Goal: Information Seeking & Learning: Find specific page/section

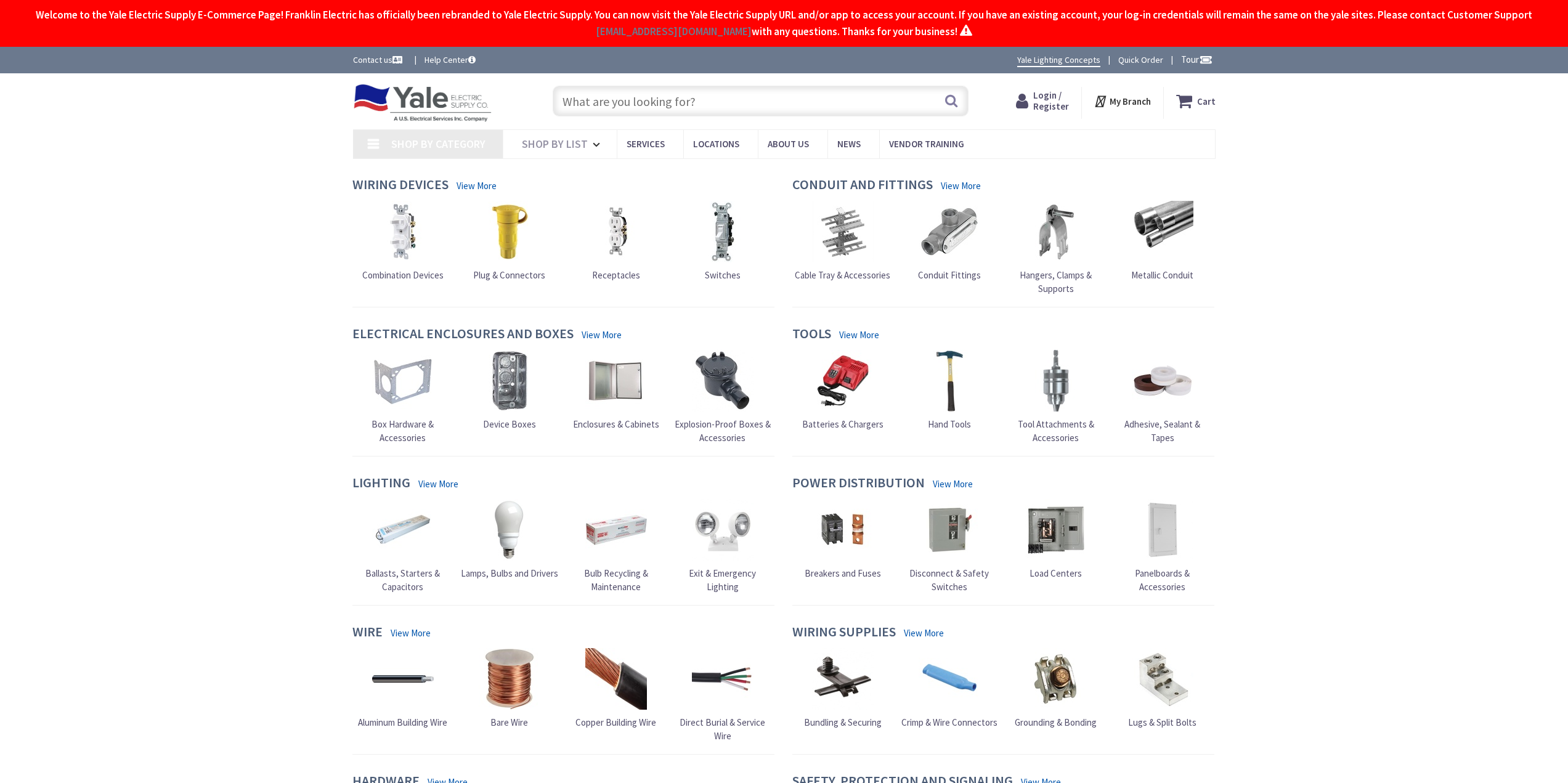
type input "[GEOGRAPHIC_DATA], [GEOGRAPHIC_DATA]"
click at [1033, 101] on span "Login / Register" at bounding box center [1039, 100] width 36 height 22
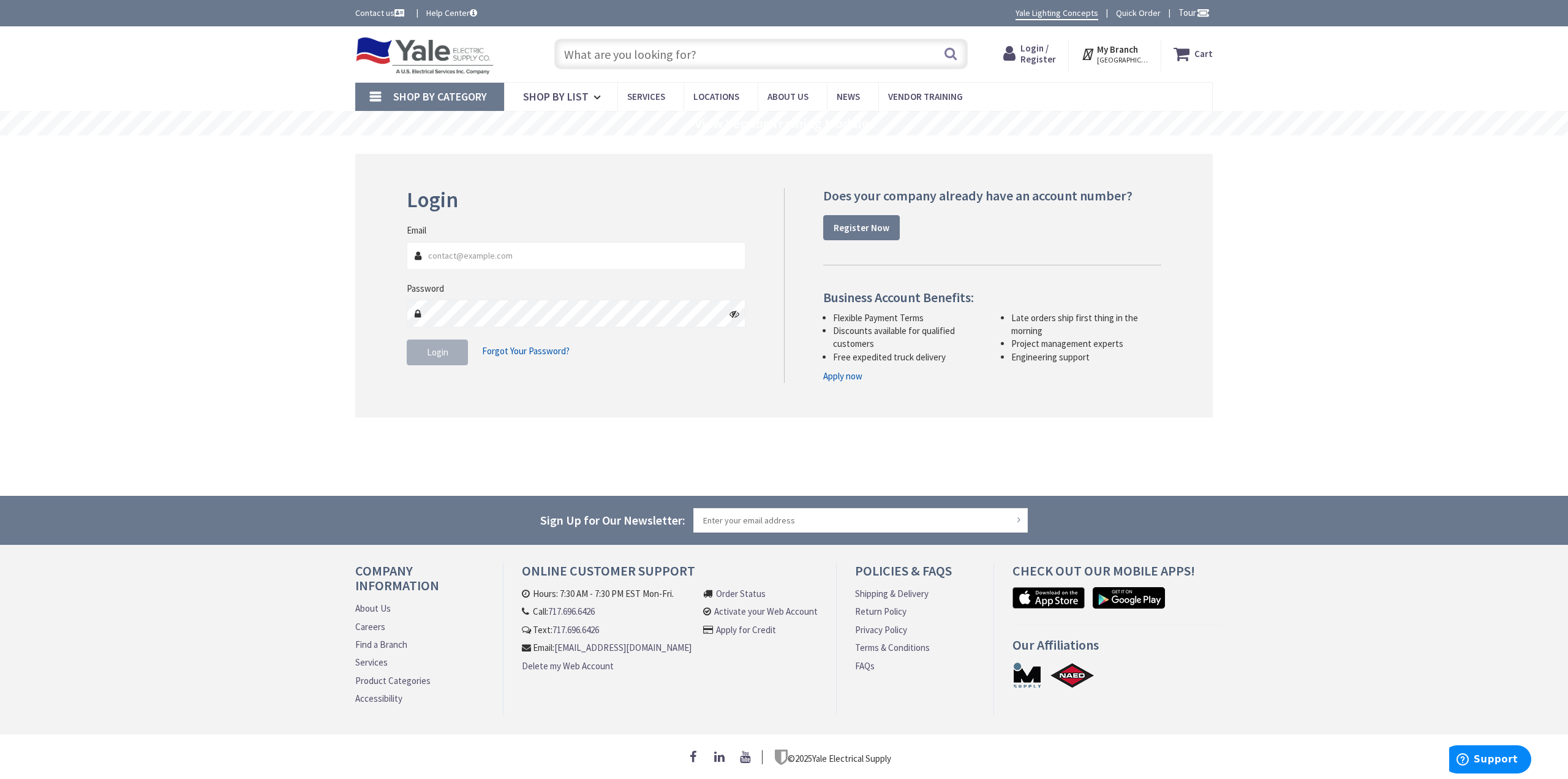
type input "[EMAIL_ADDRESS][DOMAIN_NAME]"
click at [431, 356] on span "Login" at bounding box center [437, 352] width 21 height 12
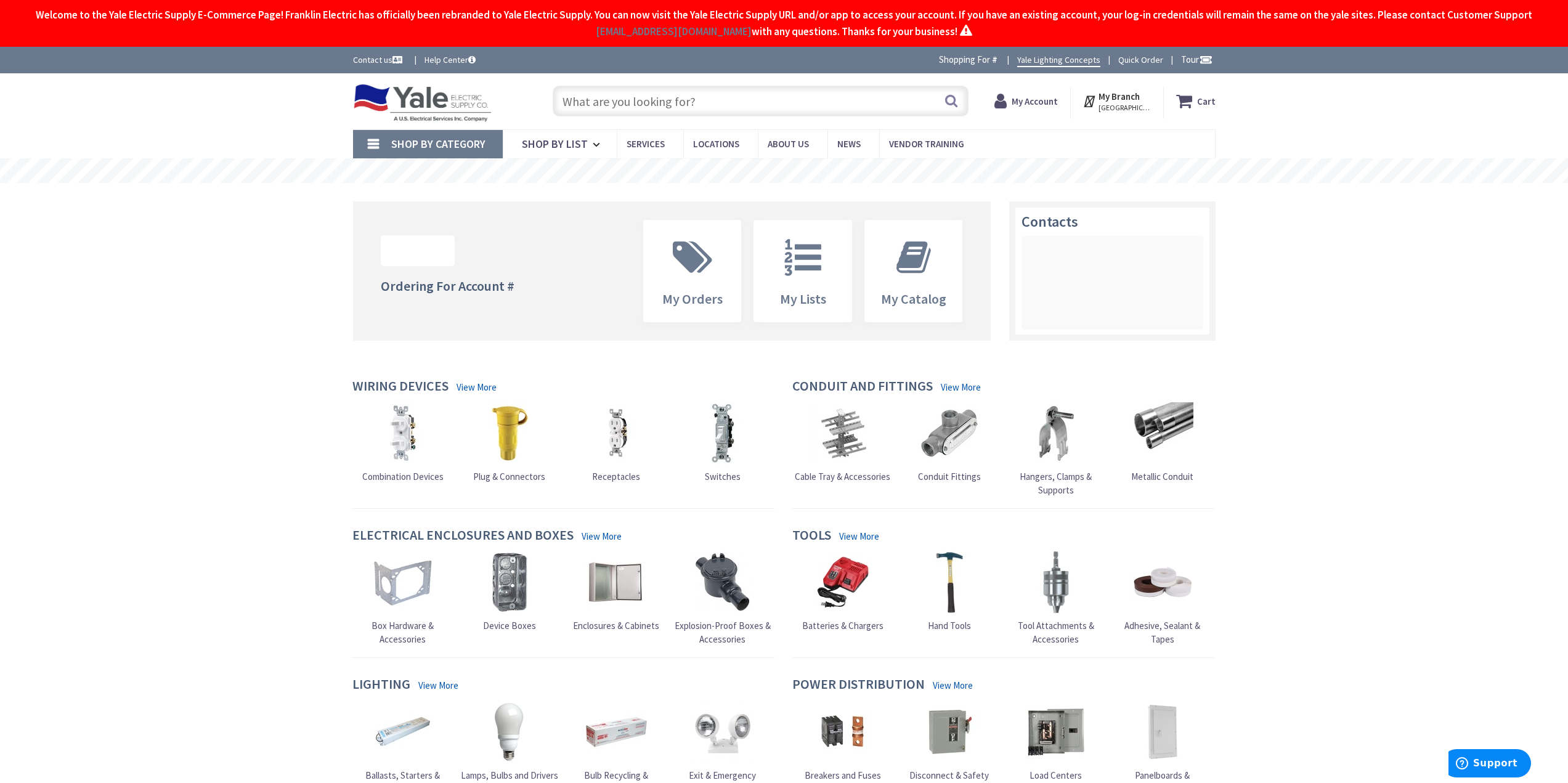
click at [614, 96] on input "text" at bounding box center [761, 101] width 416 height 31
paste input "LEVITON OSC20-MxW"
type input "LEVITON OSC20-MxW"
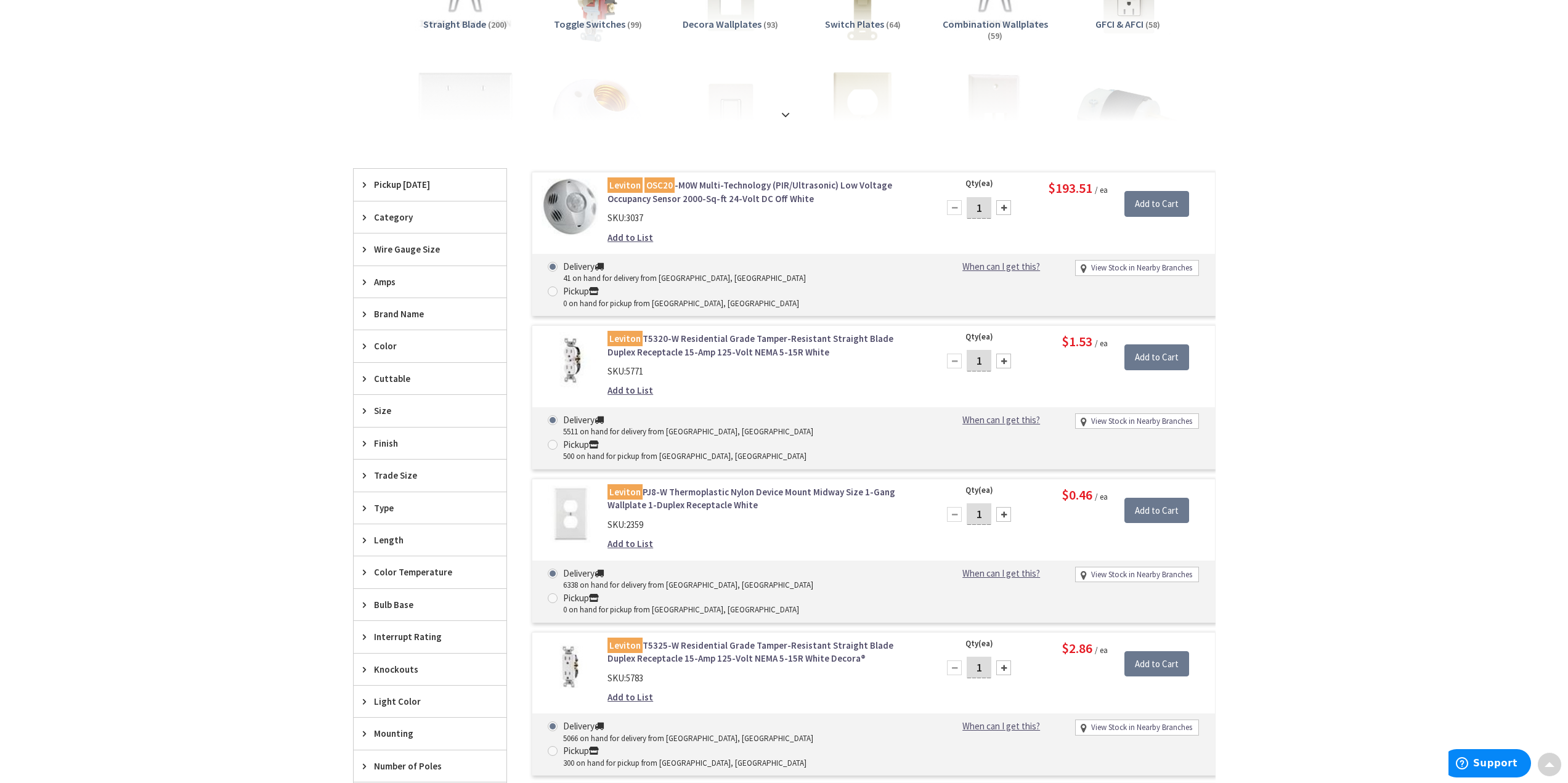
scroll to position [246, 0]
